Goal: Information Seeking & Learning: Learn about a topic

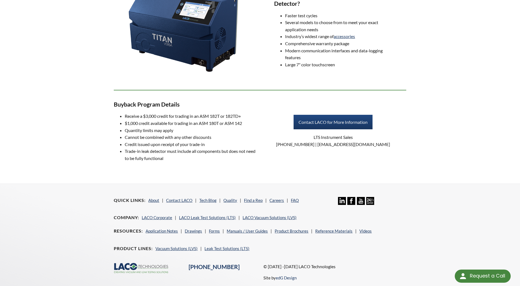
scroll to position [380, 0]
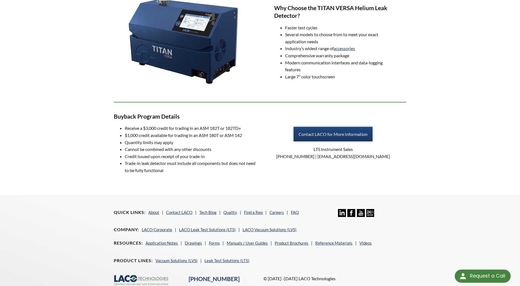
click at [330, 132] on link "Contact LACO for More Information" at bounding box center [333, 134] width 79 height 15
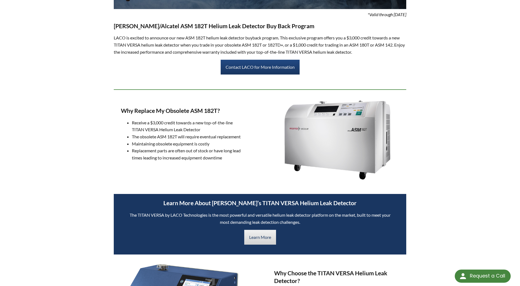
scroll to position [0, 0]
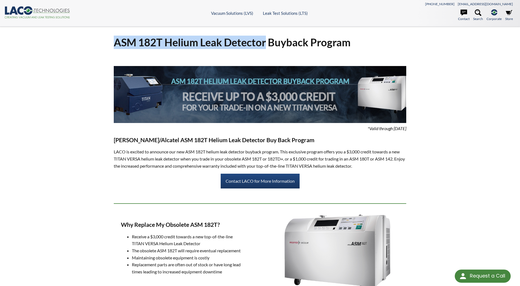
drag, startPoint x: 115, startPoint y: 43, endPoint x: 266, endPoint y: 45, distance: 150.8
click at [266, 45] on h1 "ASM 182T Helium Leak Detector Buyback Program" at bounding box center [260, 42] width 292 height 13
copy h1 "ASM 182T Helium Leak Detector"
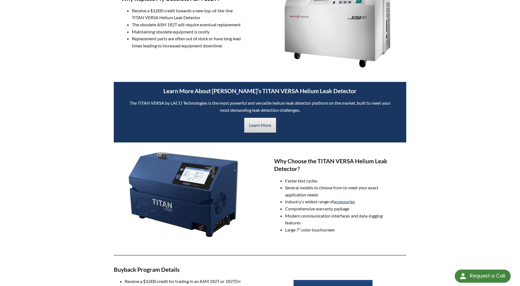
scroll to position [219, 0]
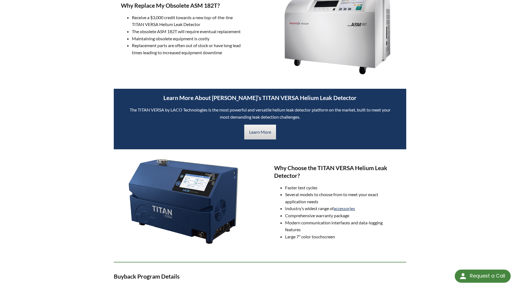
click at [84, 201] on div "ASM 182T Helium Leak Detector Buyback Program *Valid through December 20th Pfei…" at bounding box center [260, 81] width 520 height 549
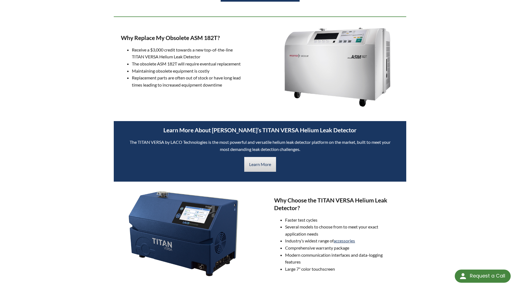
scroll to position [293, 0]
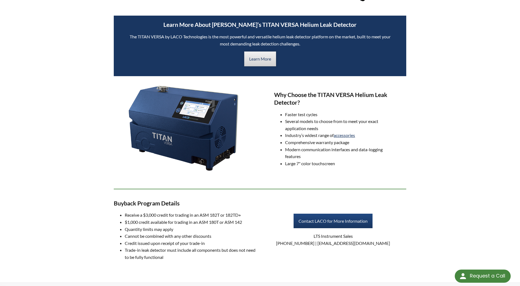
click at [263, 60] on link "Learn More" at bounding box center [260, 59] width 32 height 15
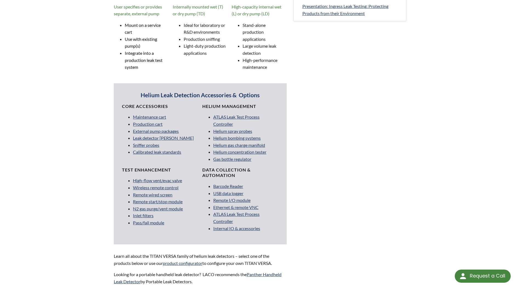
scroll to position [419, 0]
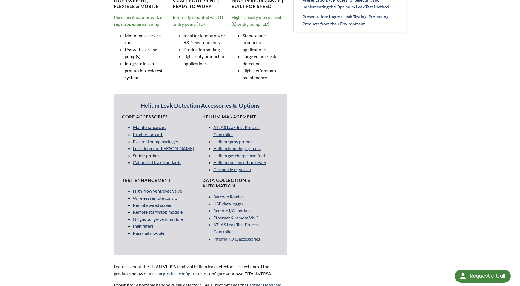
click at [150, 155] on link "Sniffer probes" at bounding box center [146, 155] width 26 height 5
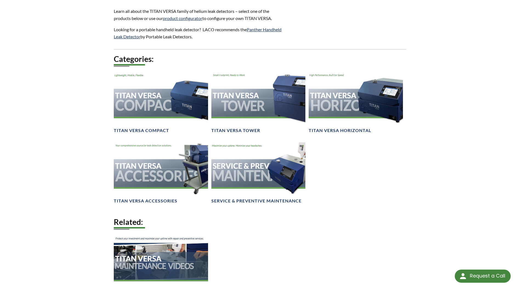
scroll to position [675, 0]
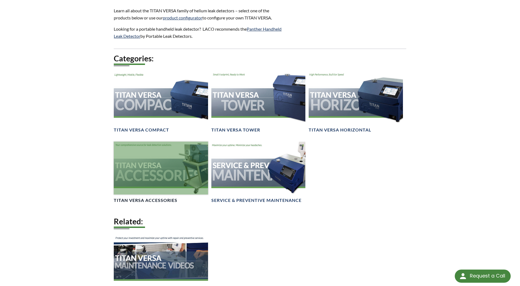
click at [153, 157] on div at bounding box center [161, 168] width 94 height 53
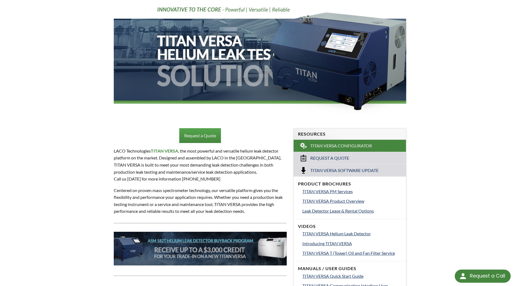
scroll to position [0, 0]
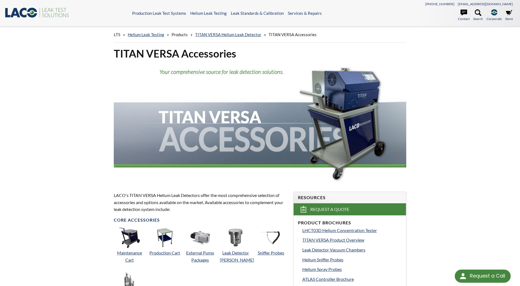
scroll to position [36, 0]
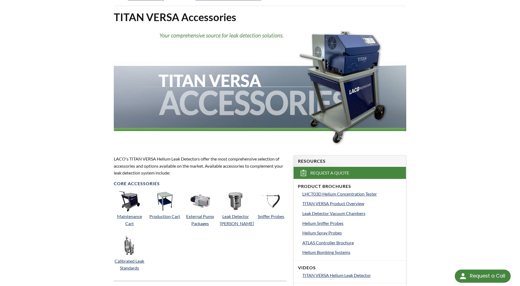
click at [161, 201] on img at bounding box center [165, 201] width 21 height 21
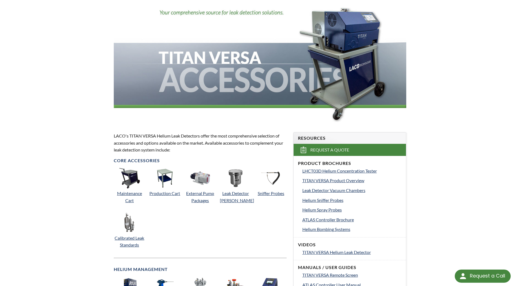
scroll to position [183, 0]
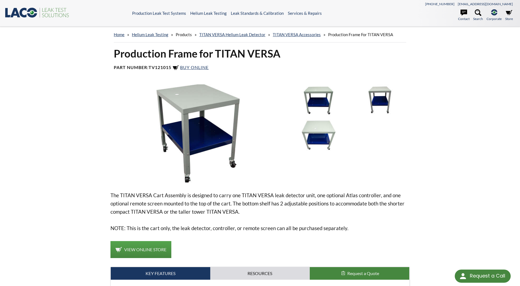
click at [488, 169] on div "home » Helium Leak Testing » Products » TITAN VERSA Helium Leak Detector » TITA…" at bounding box center [260, 187] width 520 height 321
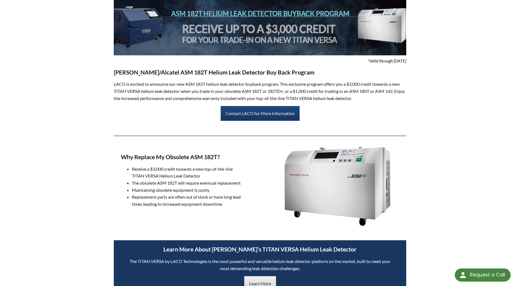
select select "Language Translate Widget"
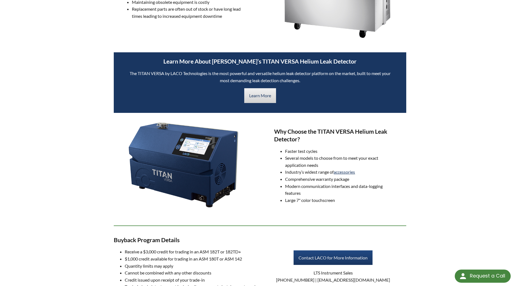
scroll to position [416, 0]
